Goal: Transaction & Acquisition: Purchase product/service

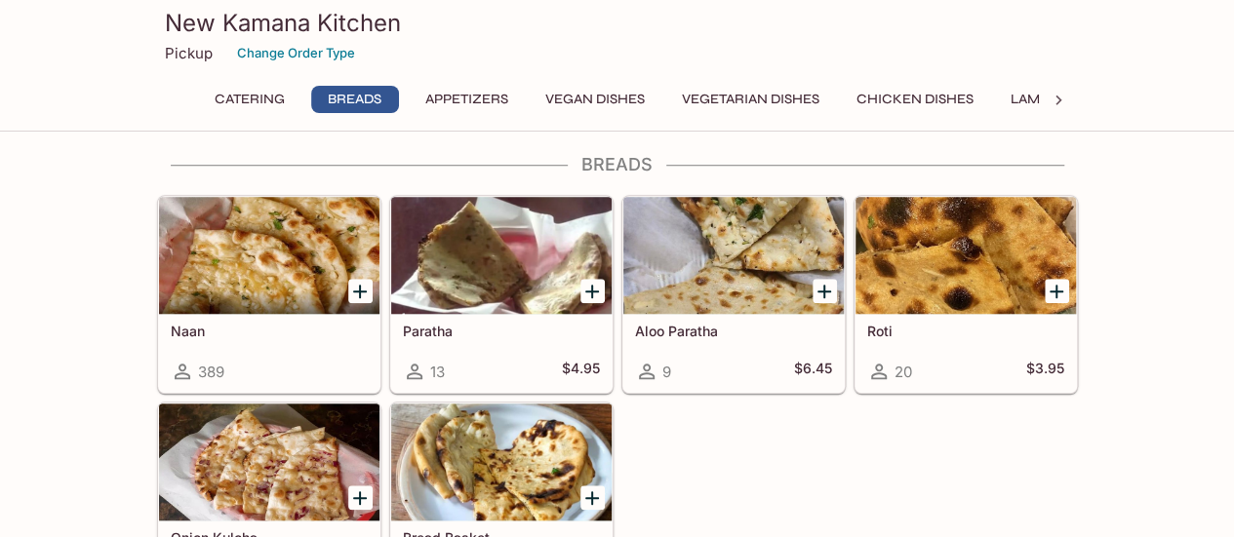
scroll to position [741, 0]
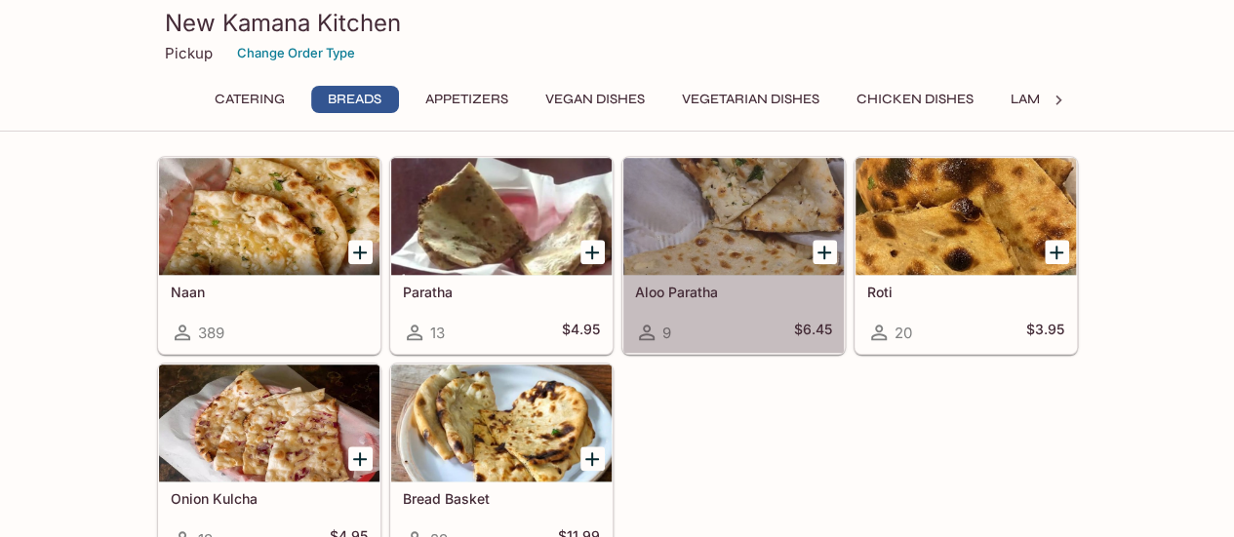
click at [708, 219] on div at bounding box center [733, 216] width 220 height 117
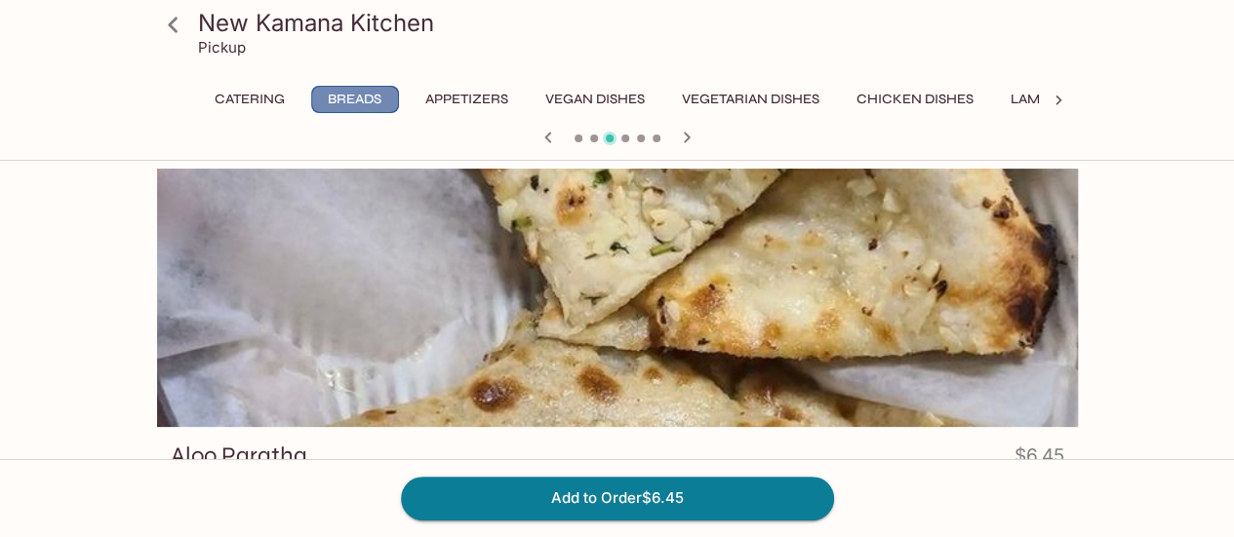
click at [369, 97] on button "Breads" at bounding box center [355, 99] width 88 height 27
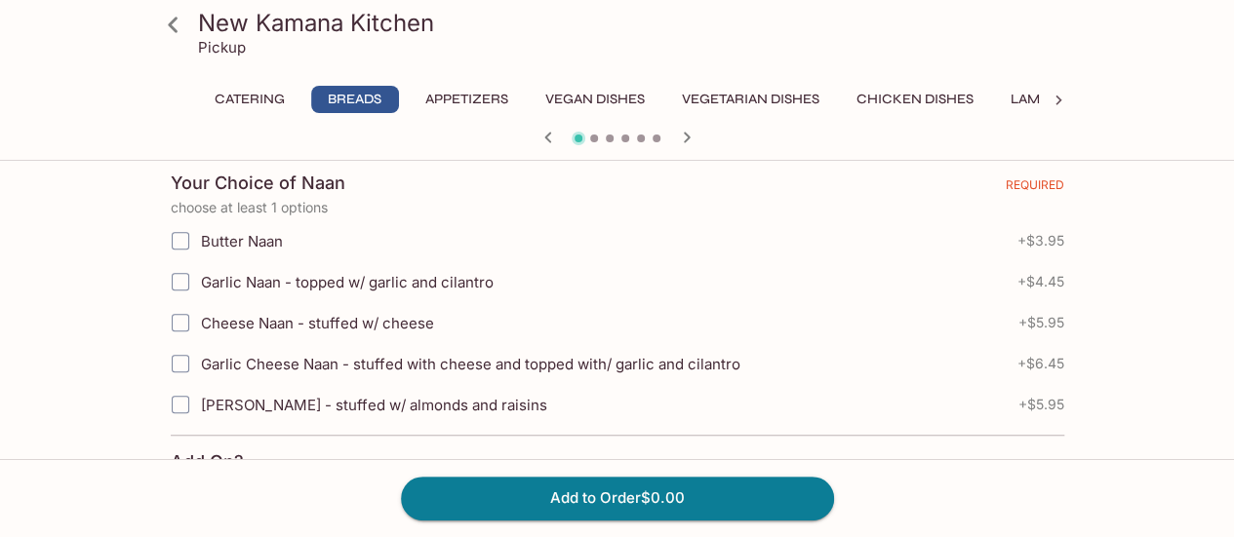
scroll to position [468, 0]
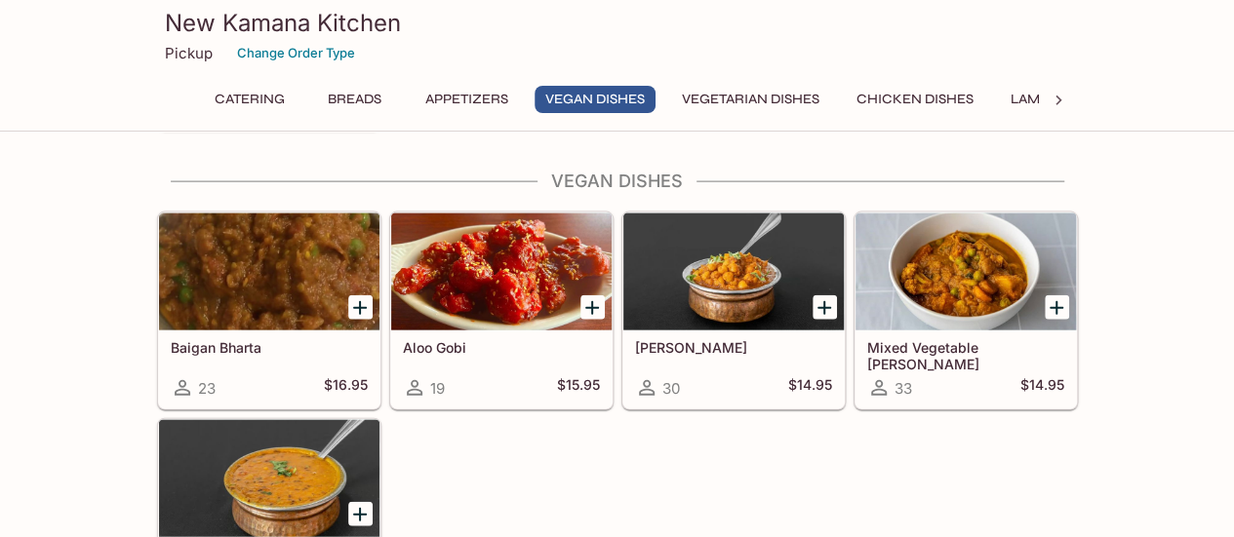
scroll to position [2068, 0]
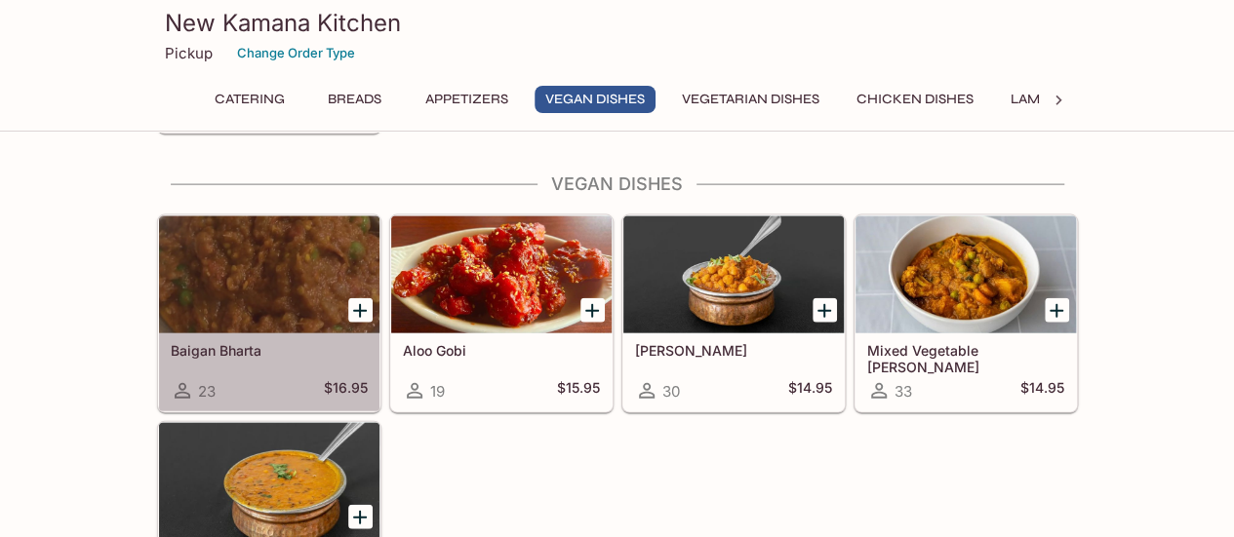
click at [246, 342] on h5 "Baigan Bharta" at bounding box center [269, 350] width 197 height 17
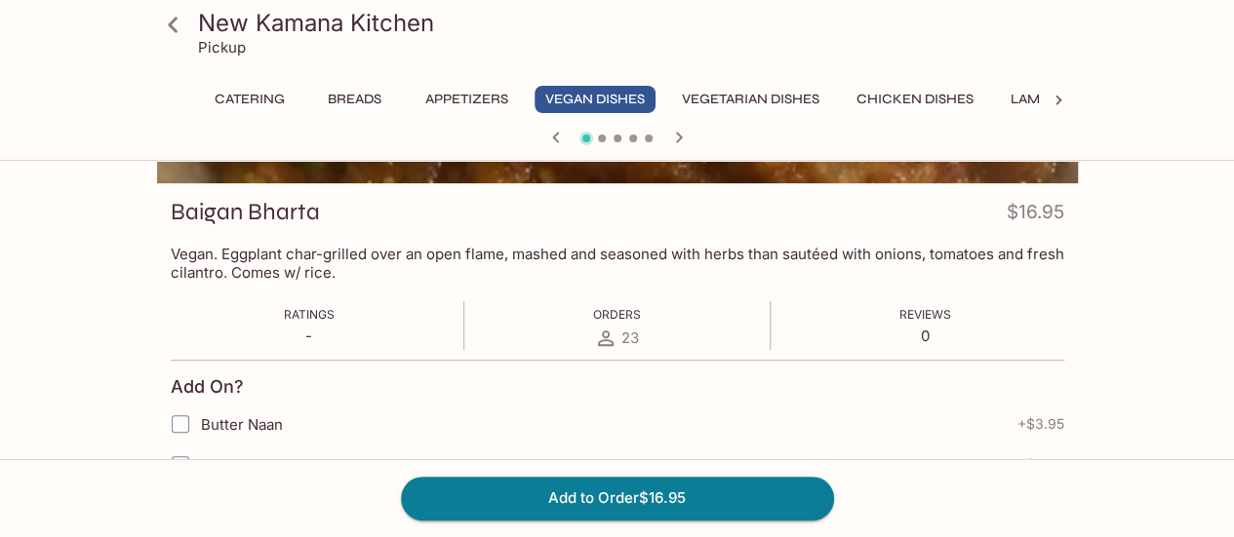
scroll to position [273, 0]
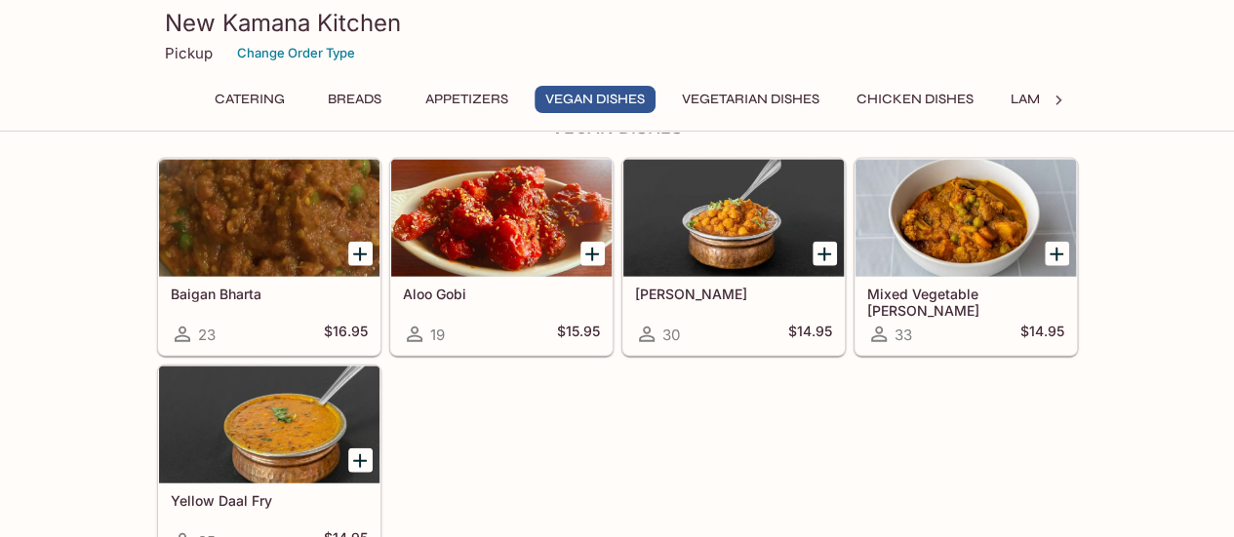
scroll to position [2164, 0]
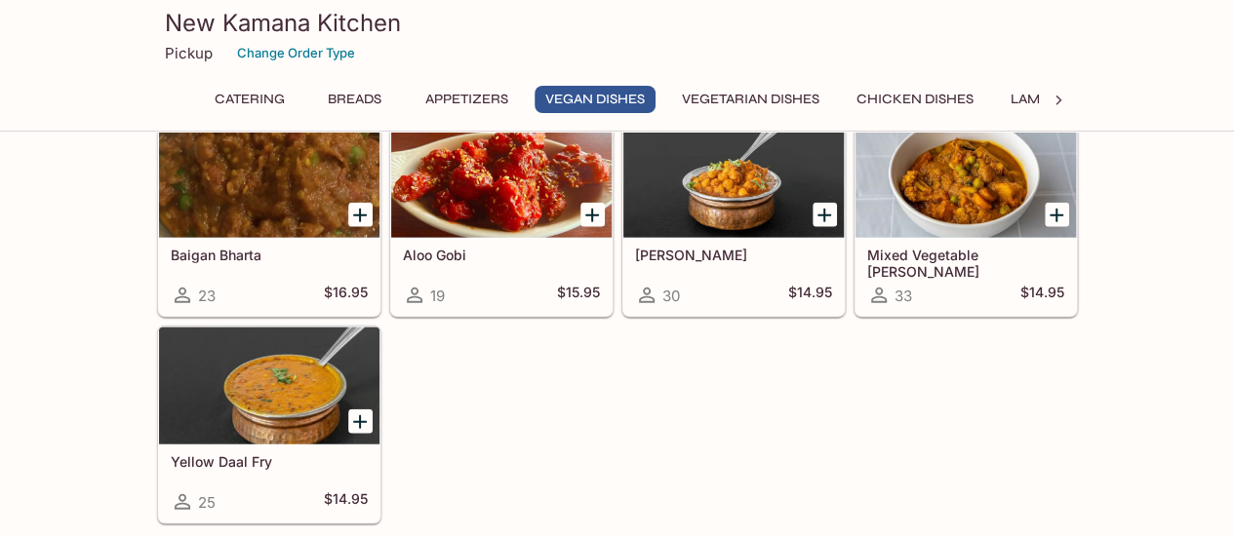
click at [944, 247] on h5 "Mixed Vegetable [PERSON_NAME]" at bounding box center [965, 263] width 197 height 32
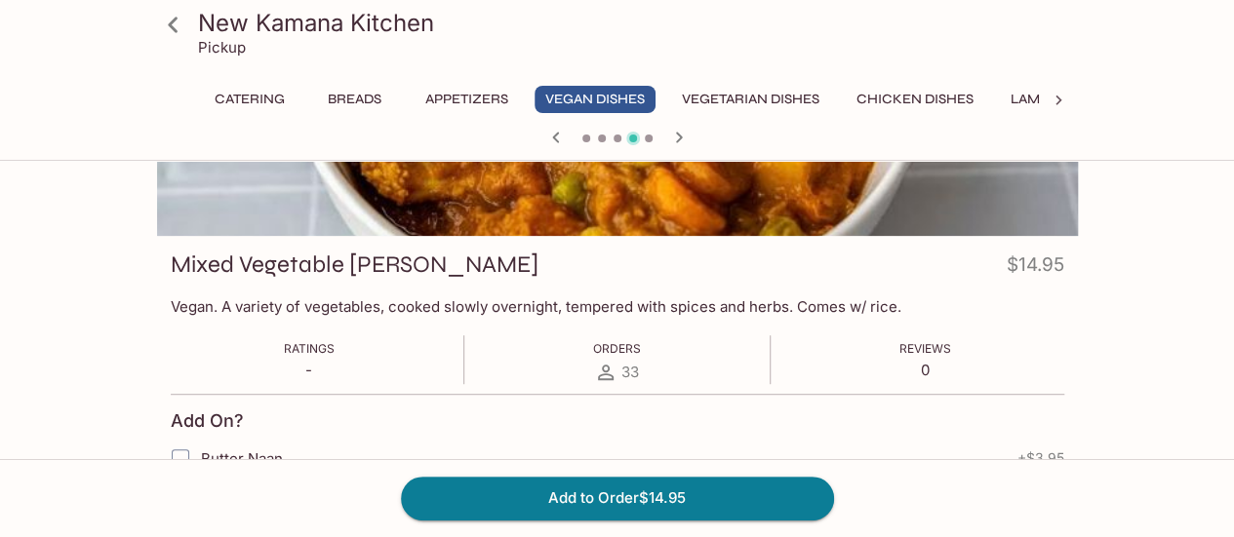
scroll to position [195, 0]
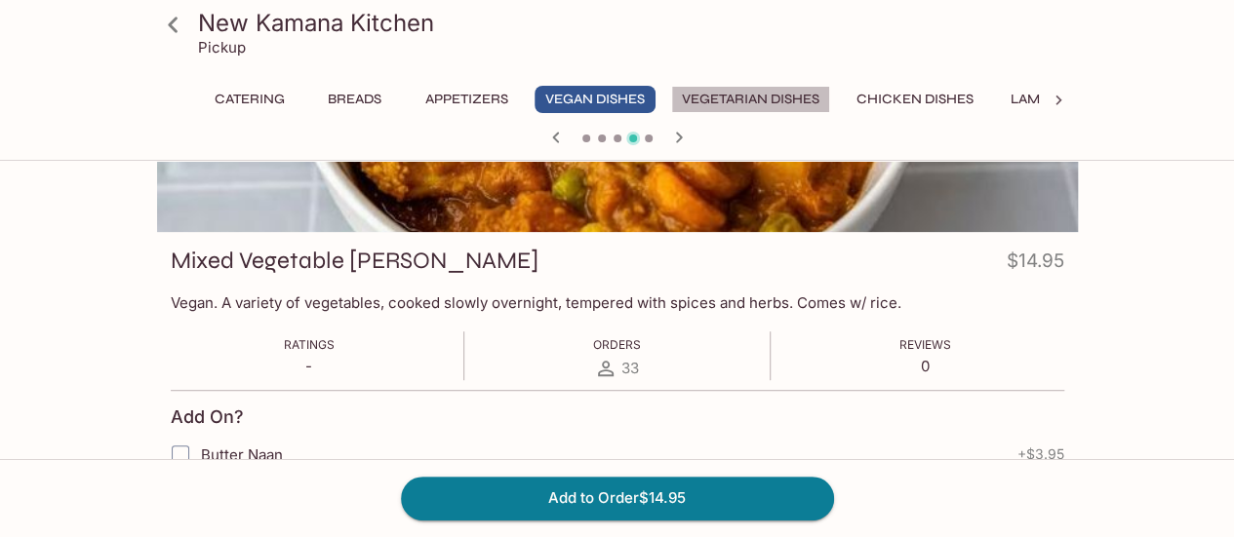
click at [728, 99] on button "Vegetarian Dishes" at bounding box center [750, 99] width 159 height 27
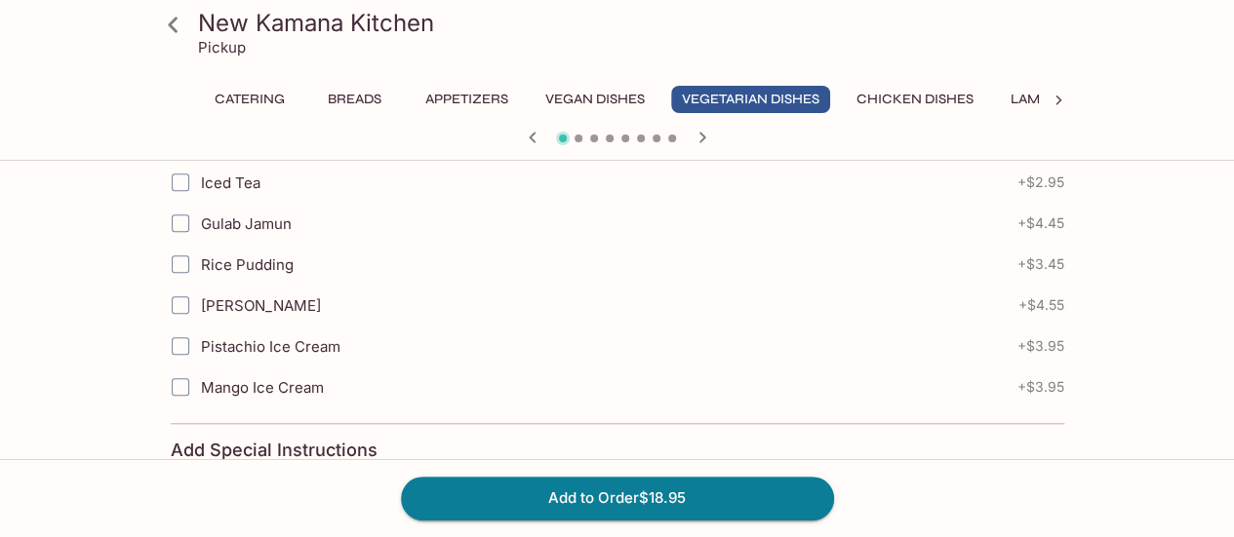
scroll to position [897, 0]
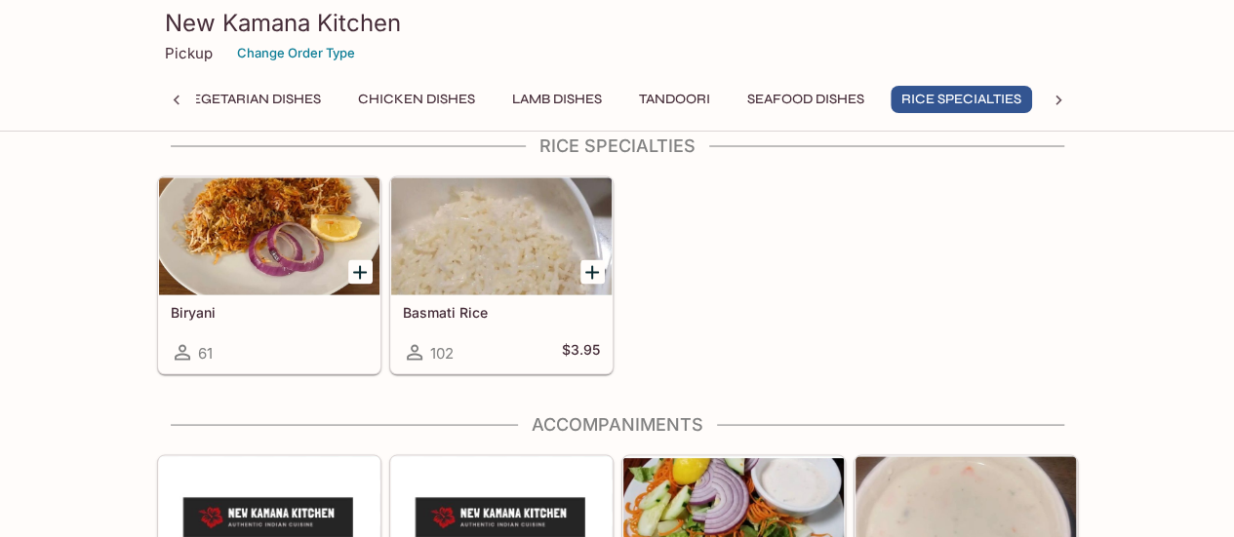
scroll to position [5441, 0]
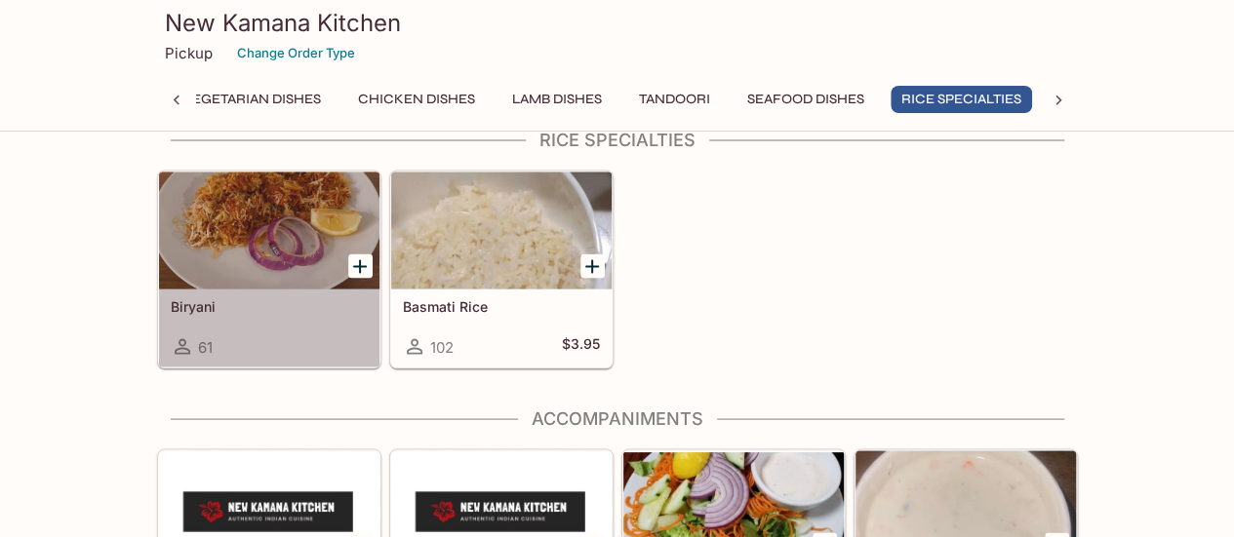
click at [198, 338] on span "61" at bounding box center [205, 347] width 15 height 19
